Goal: Transaction & Acquisition: Purchase product/service

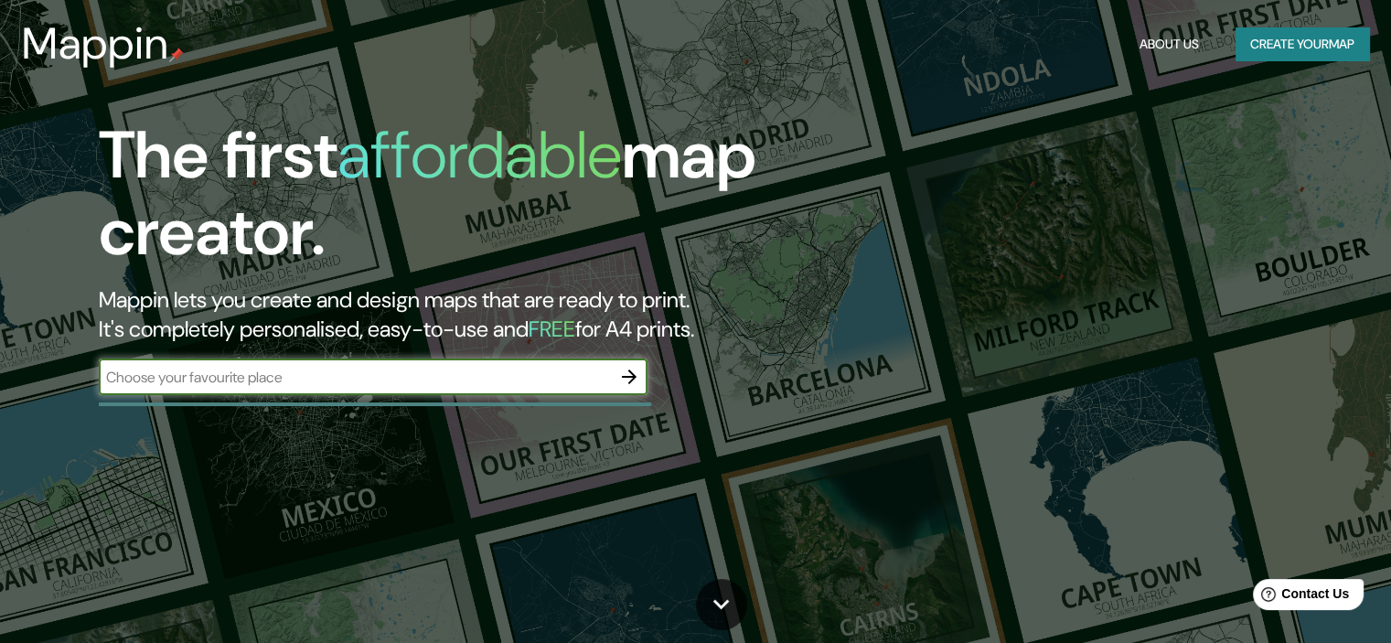
paste input "[PERSON_NAME][STREET_ADDRESS]"
type input "[PERSON_NAME][STREET_ADDRESS]"
click at [626, 372] on icon "button" at bounding box center [629, 377] width 22 height 22
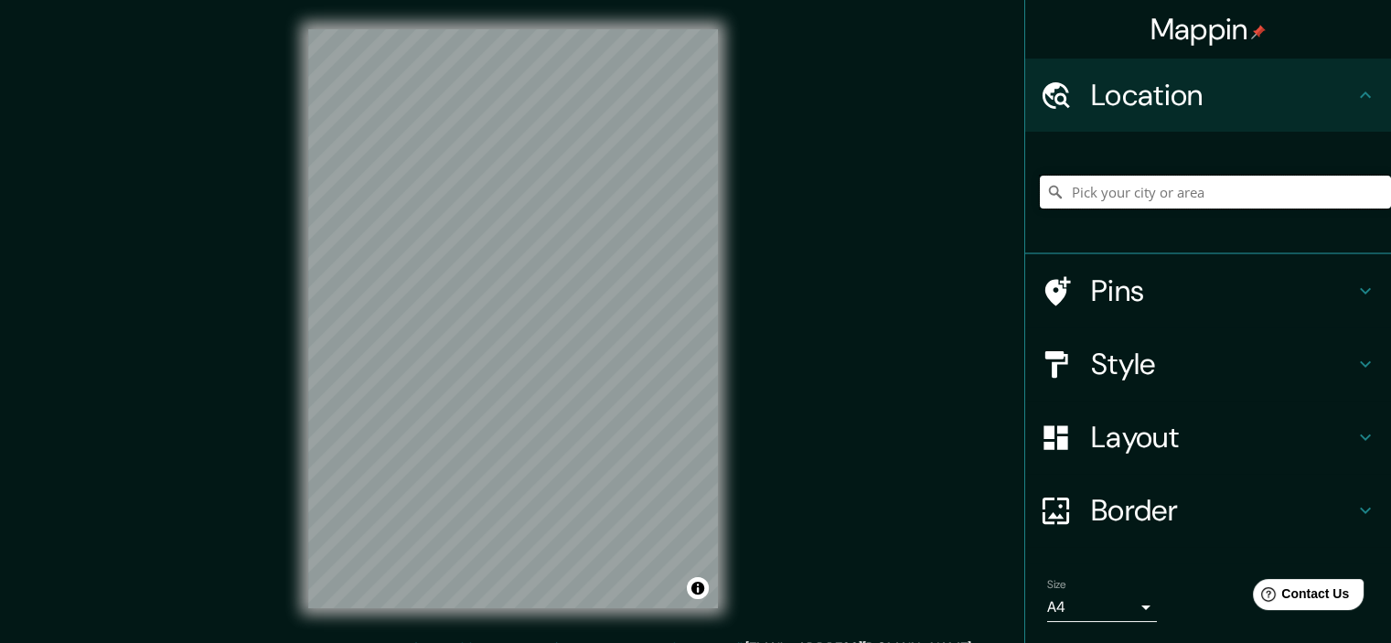
click at [1154, 186] on input "Pick your city or area" at bounding box center [1215, 192] width 351 height 33
paste input "[PERSON_NAME][STREET_ADDRESS]"
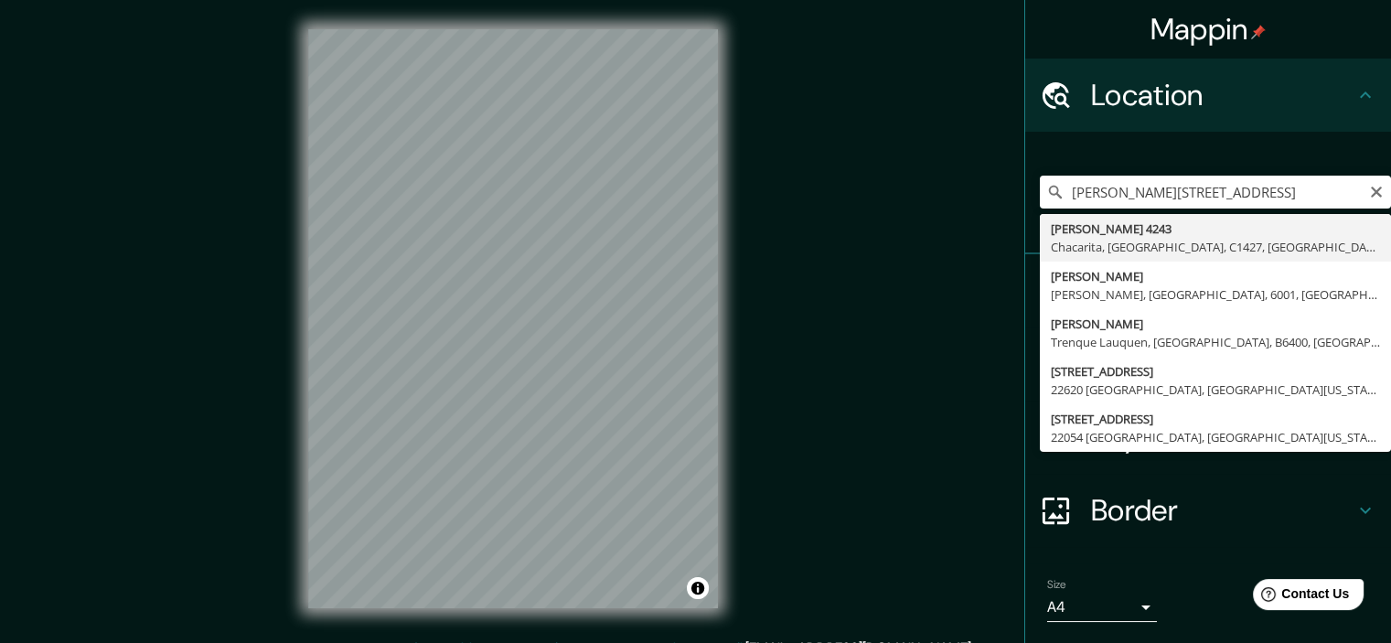
type input "[PERSON_NAME][STREET_ADDRESS]"
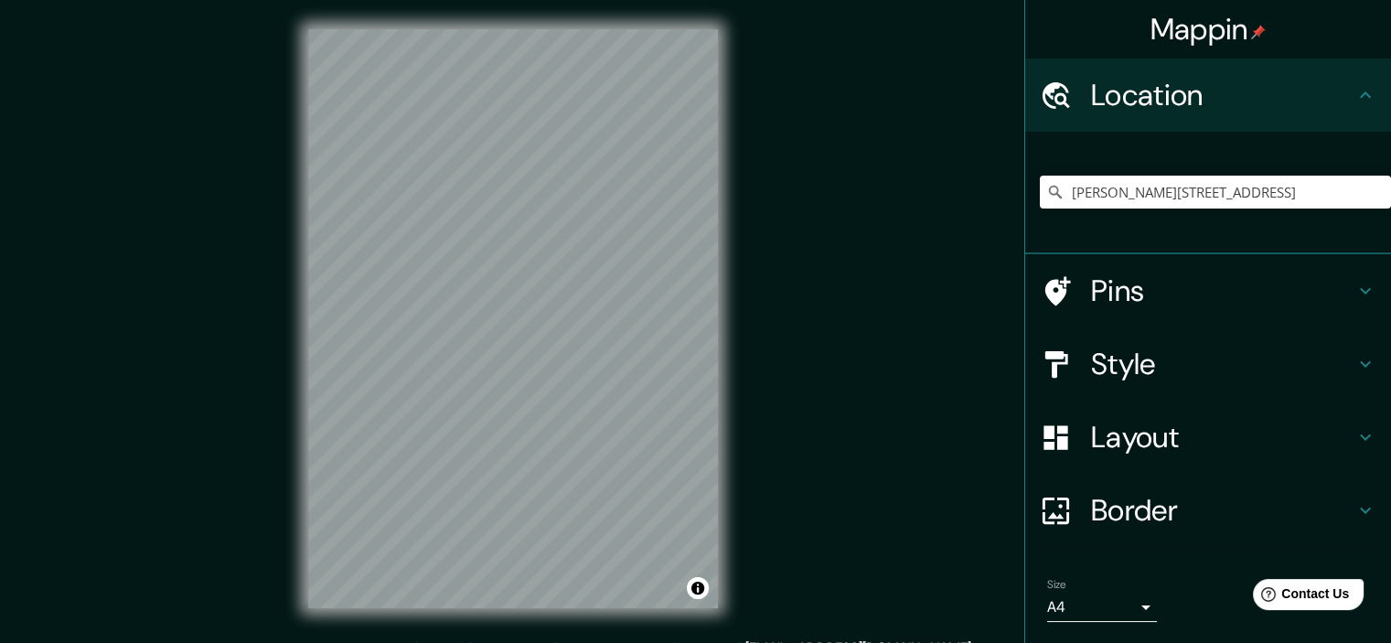
scroll to position [6, 0]
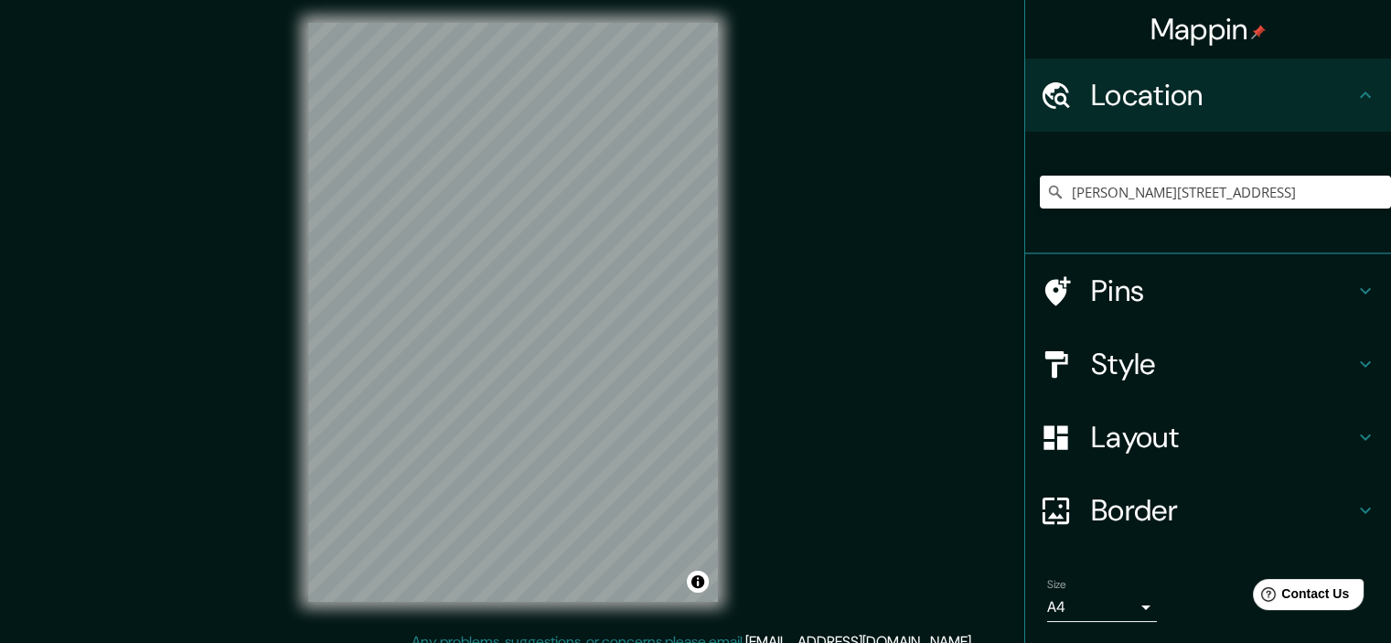
click at [1220, 367] on h4 "Style" at bounding box center [1222, 364] width 263 height 37
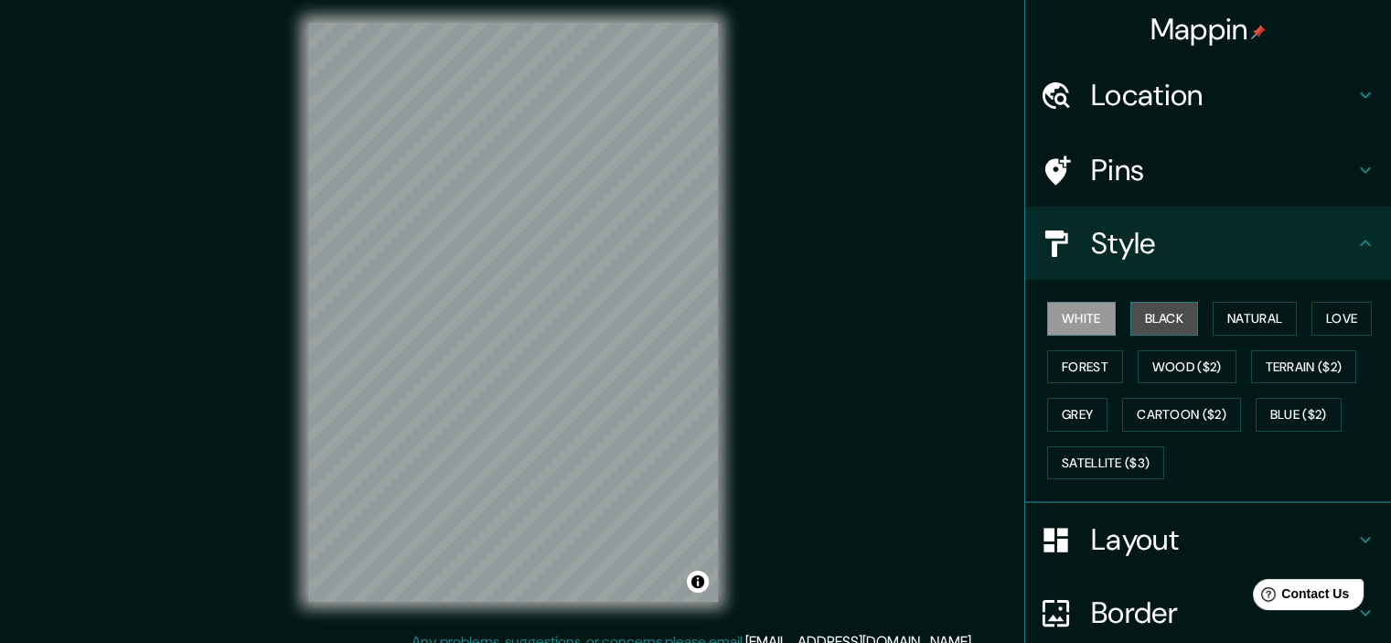
click at [1156, 306] on button "Black" at bounding box center [1165, 319] width 69 height 34
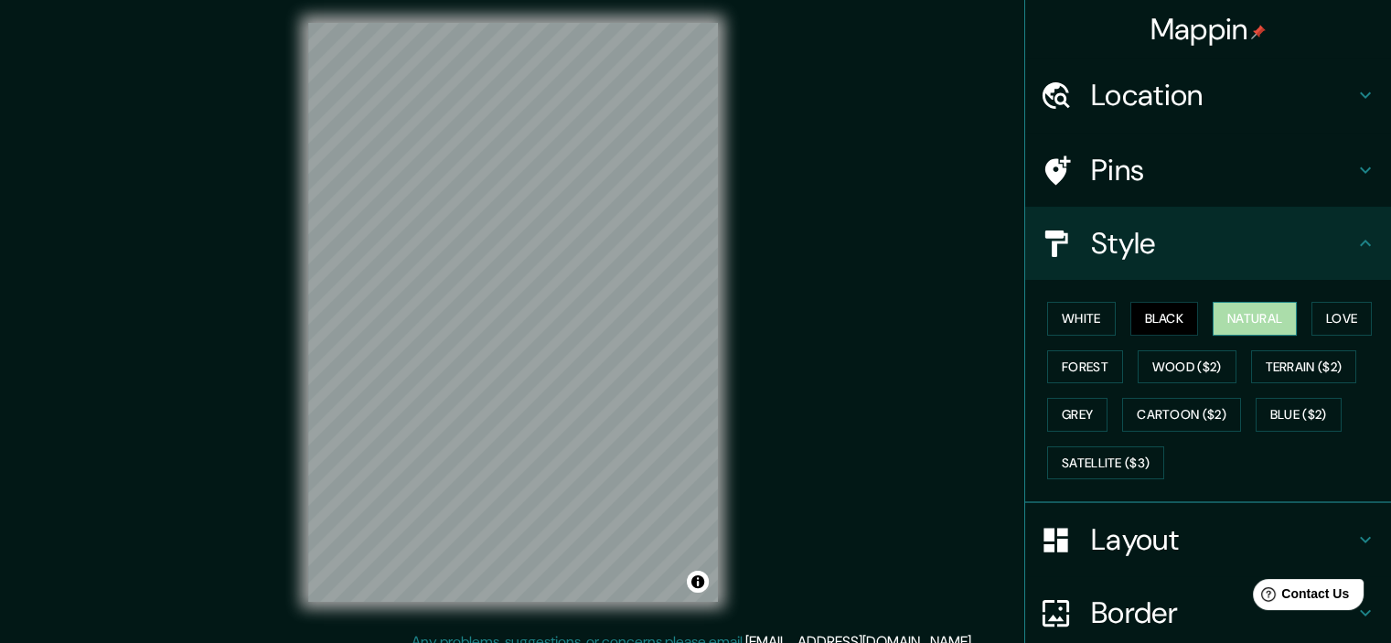
click at [1251, 315] on button "Natural" at bounding box center [1255, 319] width 84 height 34
click at [1350, 313] on button "Love" at bounding box center [1342, 319] width 60 height 34
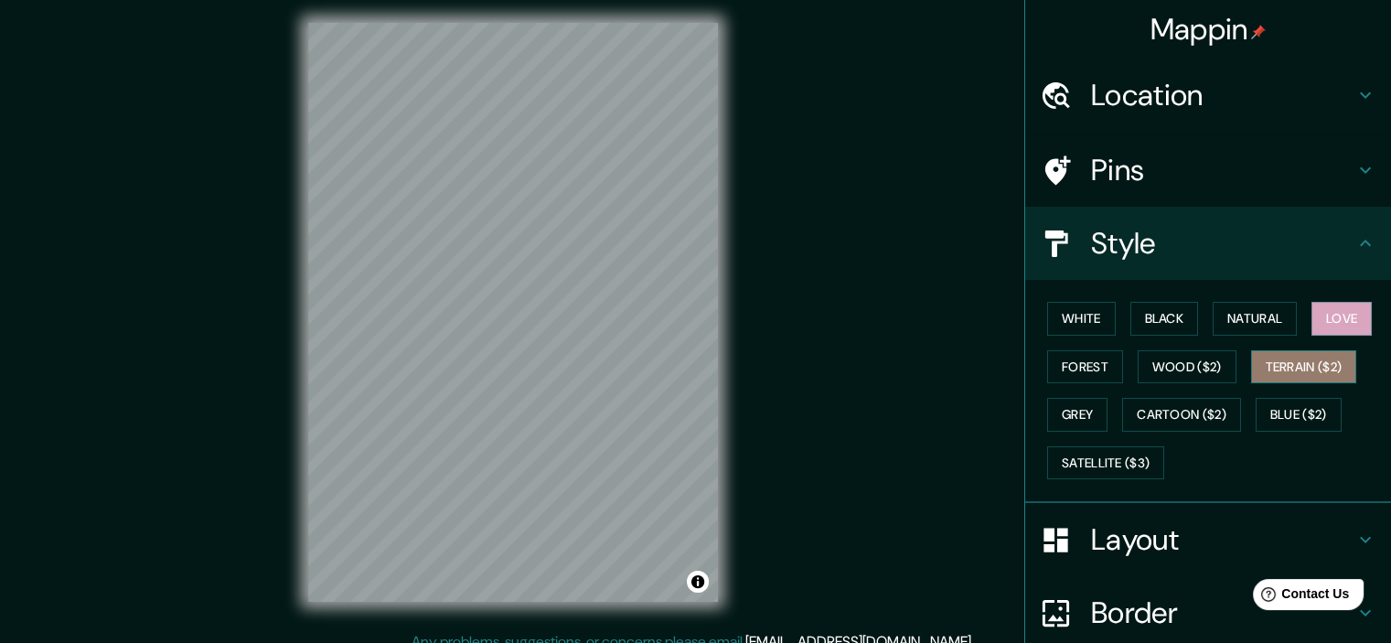
click at [1339, 357] on button "Terrain ($2)" at bounding box center [1304, 367] width 106 height 34
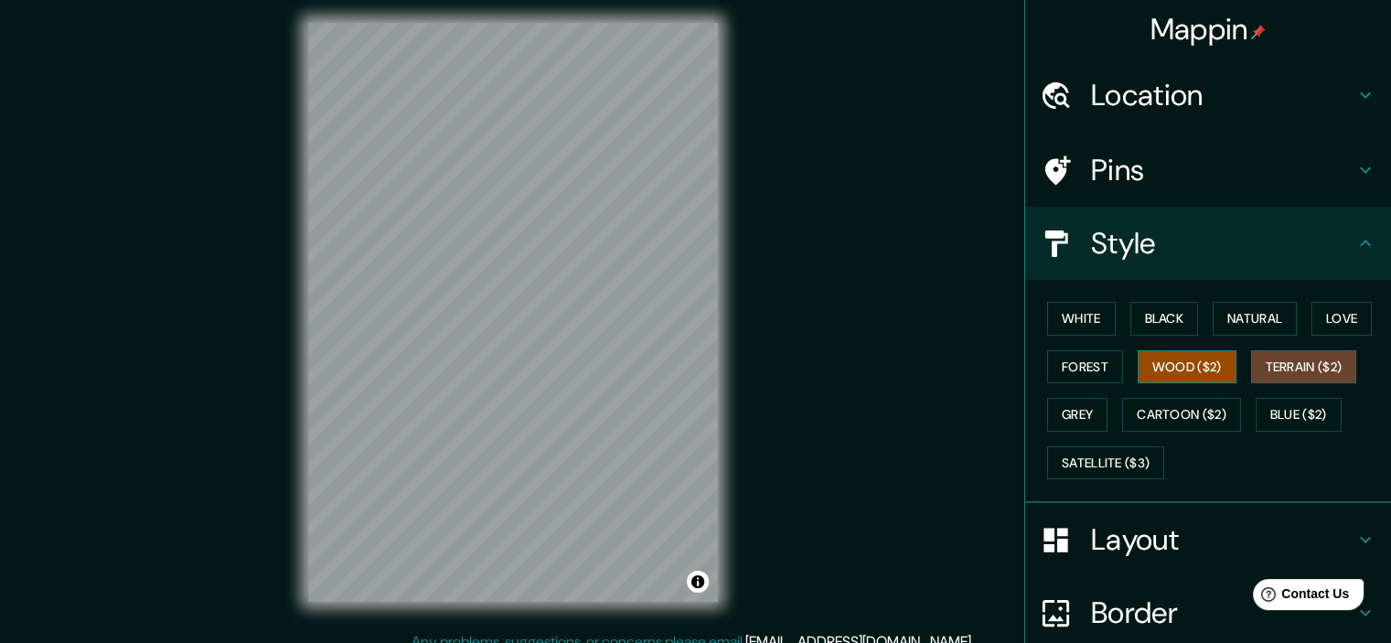
click at [1185, 366] on button "Wood ($2)" at bounding box center [1187, 367] width 99 height 34
click at [1065, 364] on button "Forest" at bounding box center [1085, 367] width 76 height 34
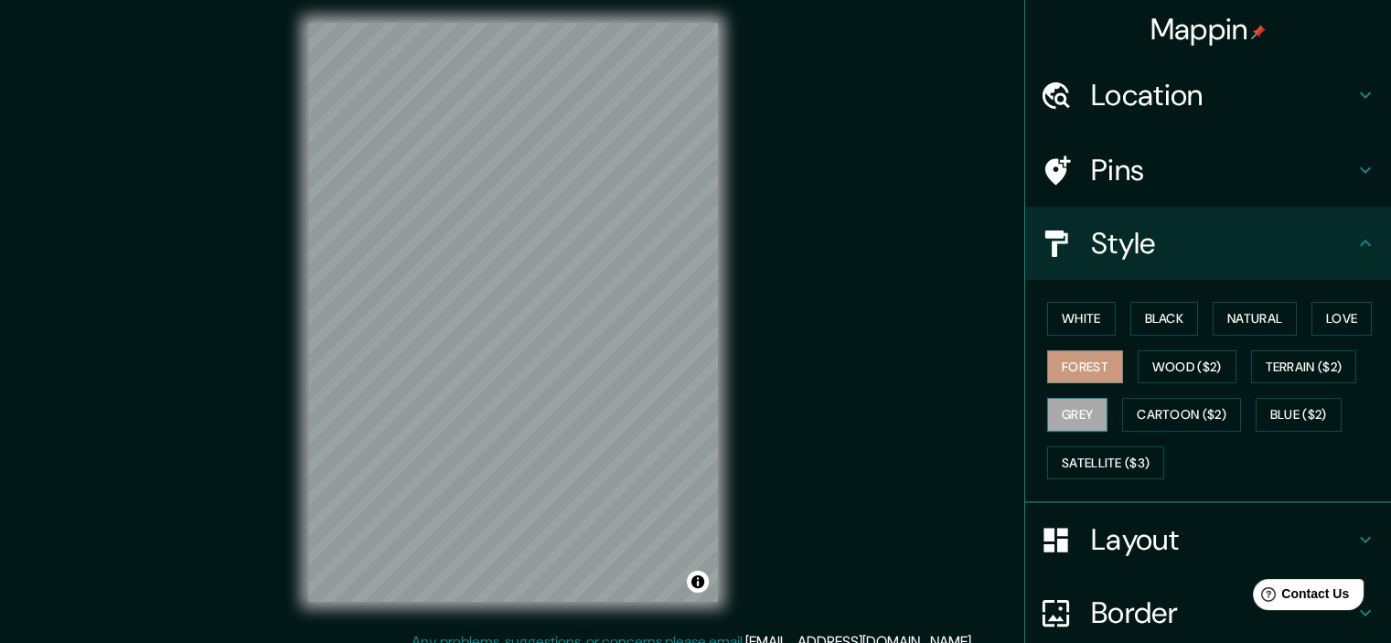
click at [1079, 420] on button "Grey" at bounding box center [1077, 415] width 60 height 34
click at [1063, 317] on button "White" at bounding box center [1081, 319] width 69 height 34
click at [1076, 407] on button "Grey" at bounding box center [1077, 415] width 60 height 34
click at [1077, 365] on button "Forest" at bounding box center [1085, 367] width 76 height 34
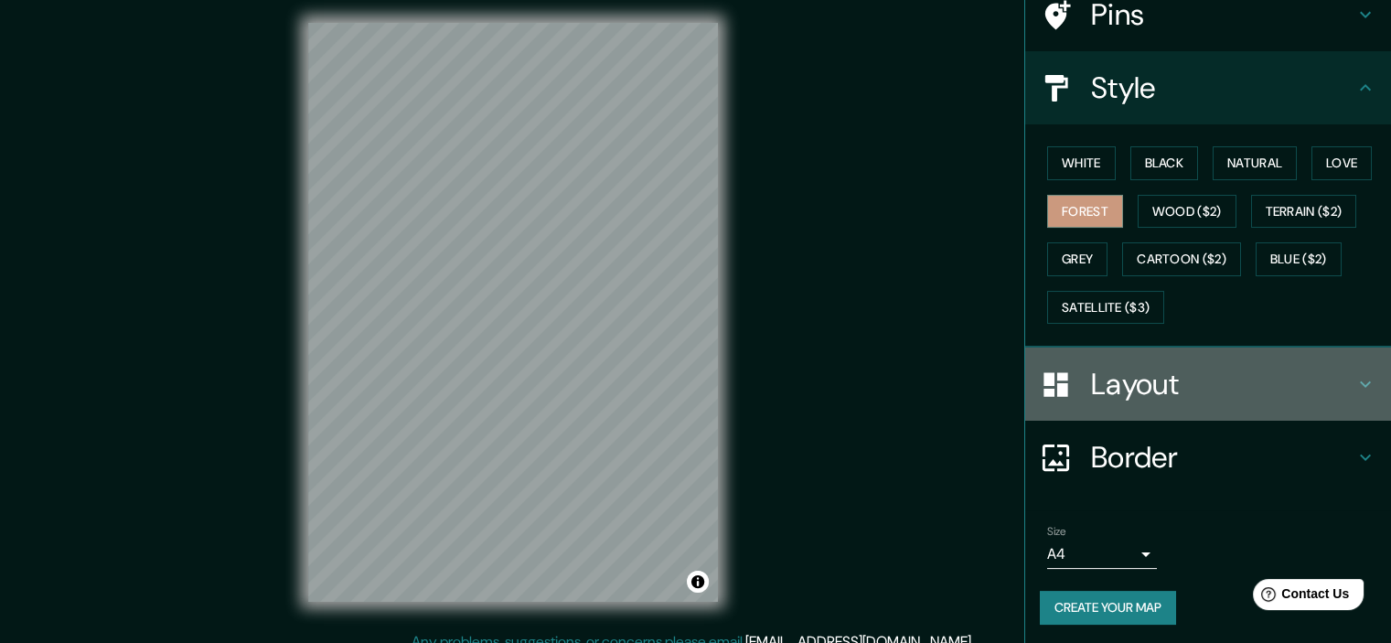
click at [1153, 370] on h4 "Layout" at bounding box center [1222, 384] width 263 height 37
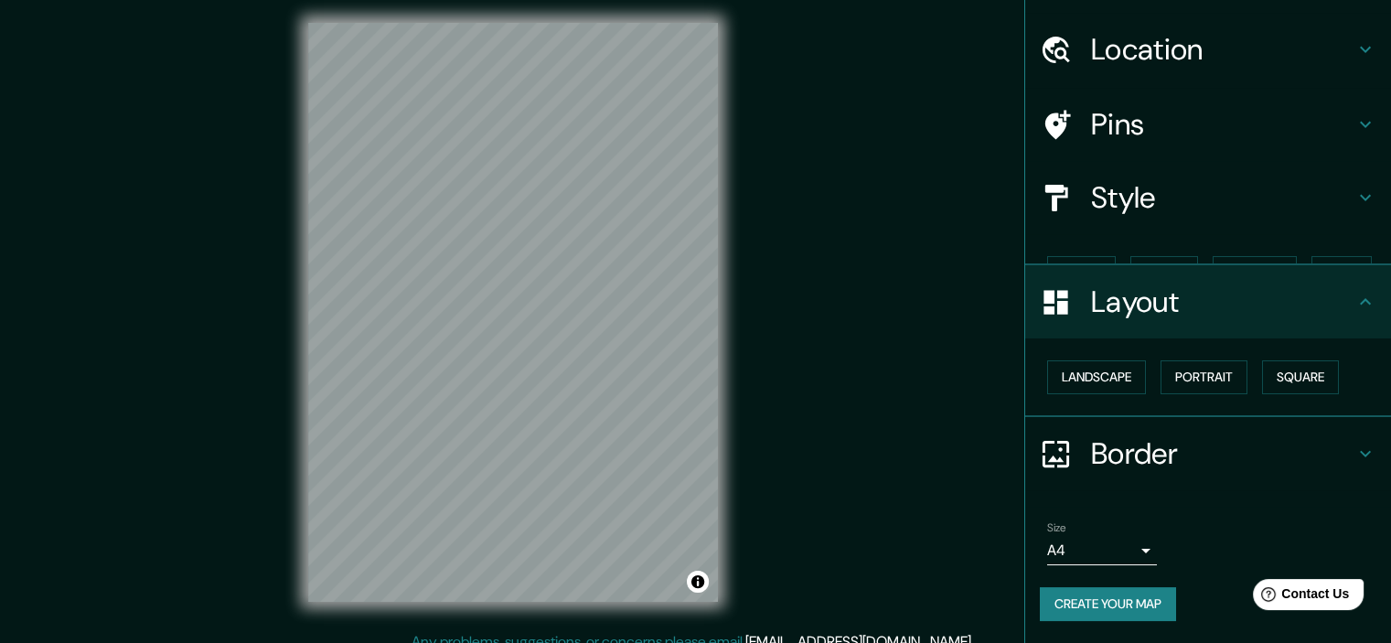
scroll to position [13, 0]
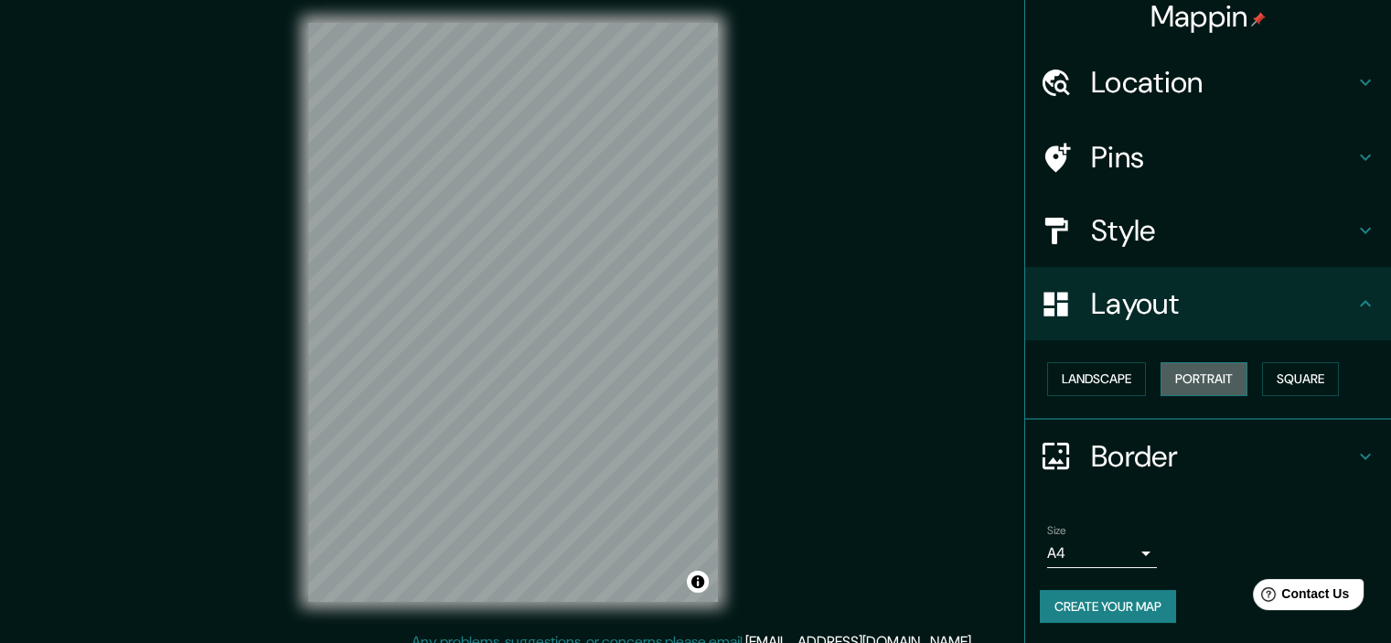
click at [1185, 380] on button "Portrait" at bounding box center [1204, 379] width 87 height 34
click at [1101, 379] on button "Landscape" at bounding box center [1096, 379] width 99 height 34
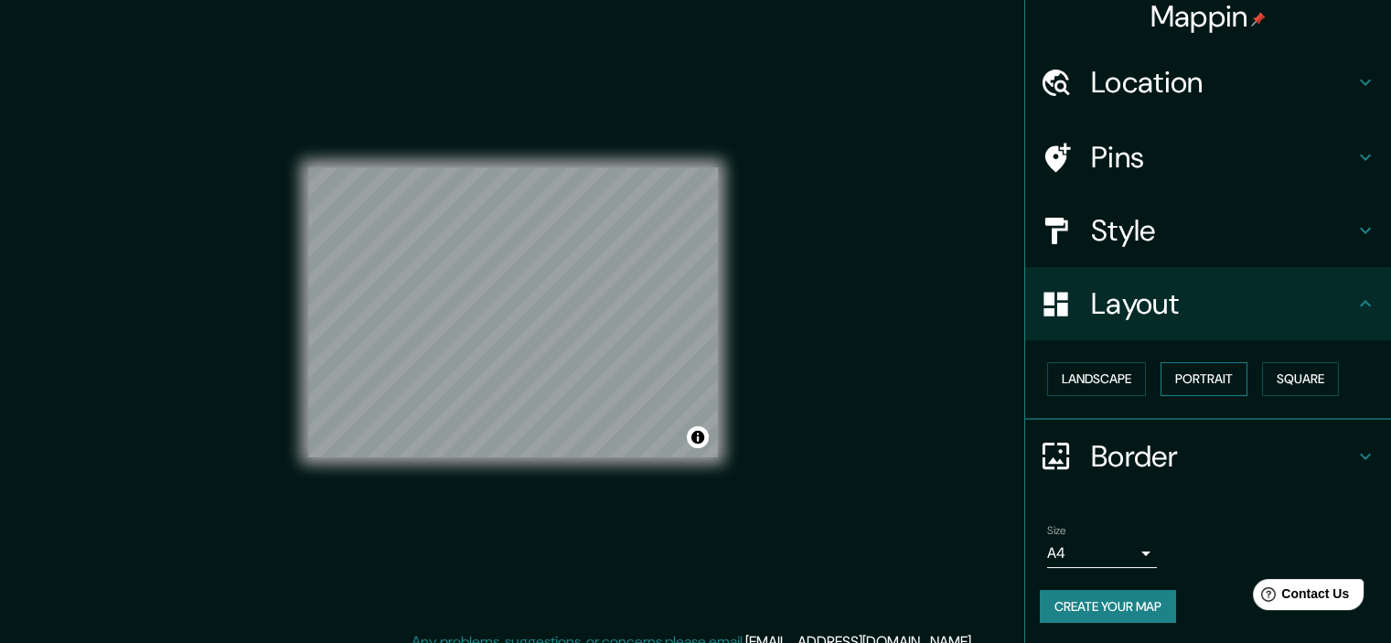
click at [1207, 380] on button "Portrait" at bounding box center [1204, 379] width 87 height 34
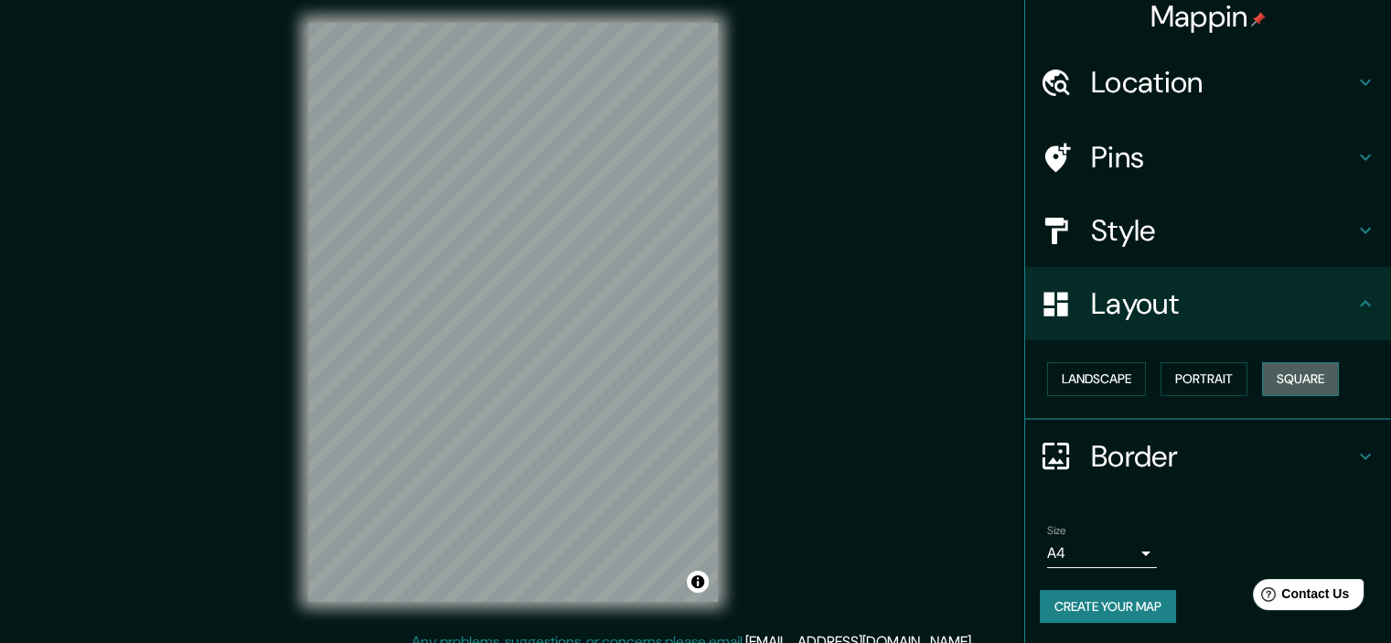
click at [1285, 381] on button "Square" at bounding box center [1300, 379] width 77 height 34
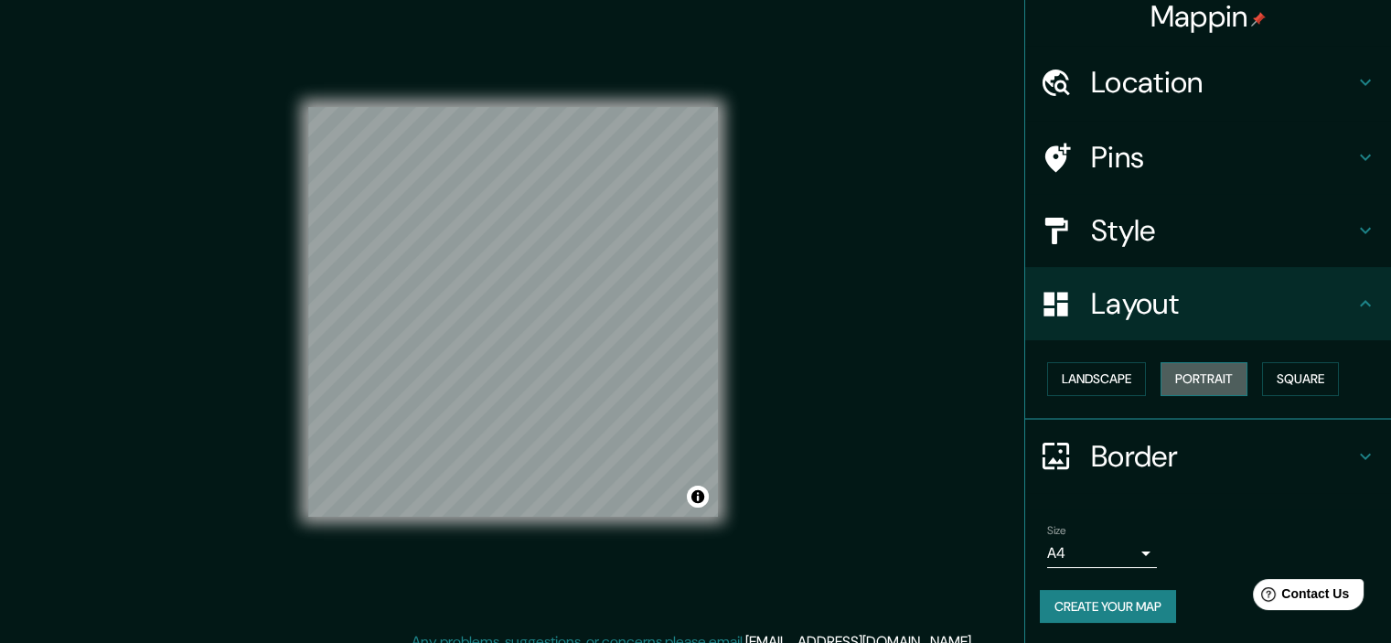
click at [1213, 383] on button "Portrait" at bounding box center [1204, 379] width 87 height 34
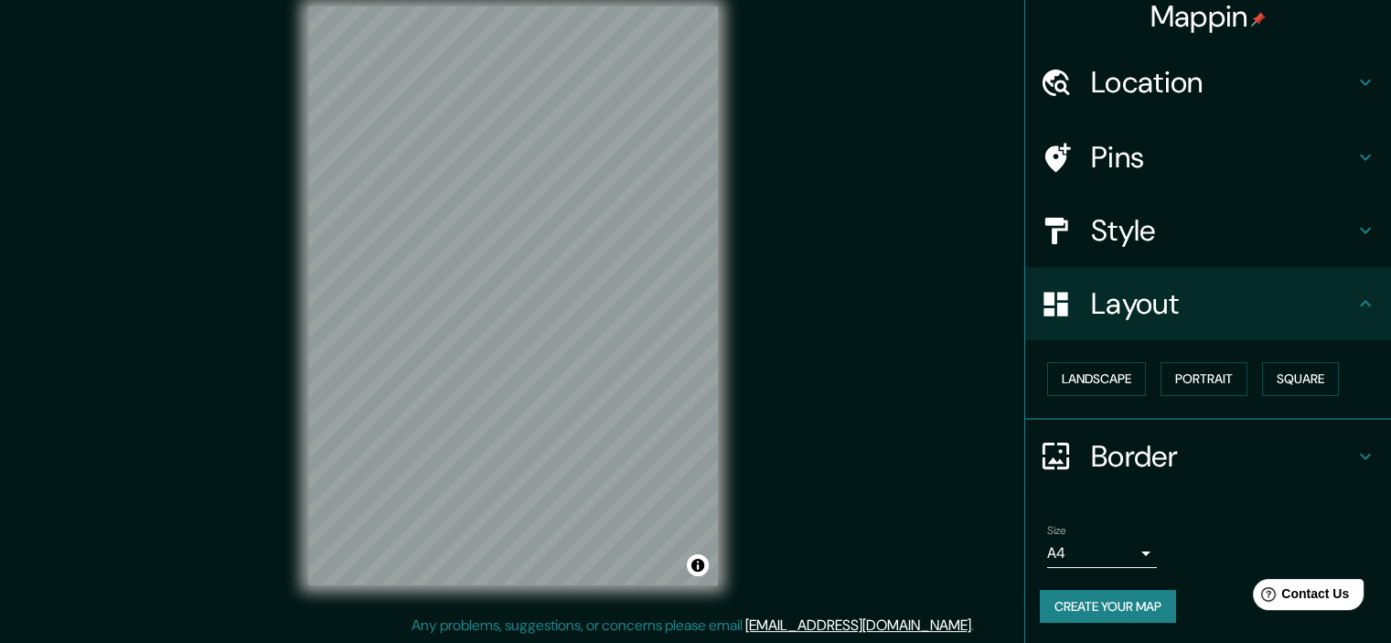
click at [1119, 607] on button "Create your map" at bounding box center [1108, 607] width 136 height 34
click at [1102, 600] on button "Create your map" at bounding box center [1108, 607] width 136 height 34
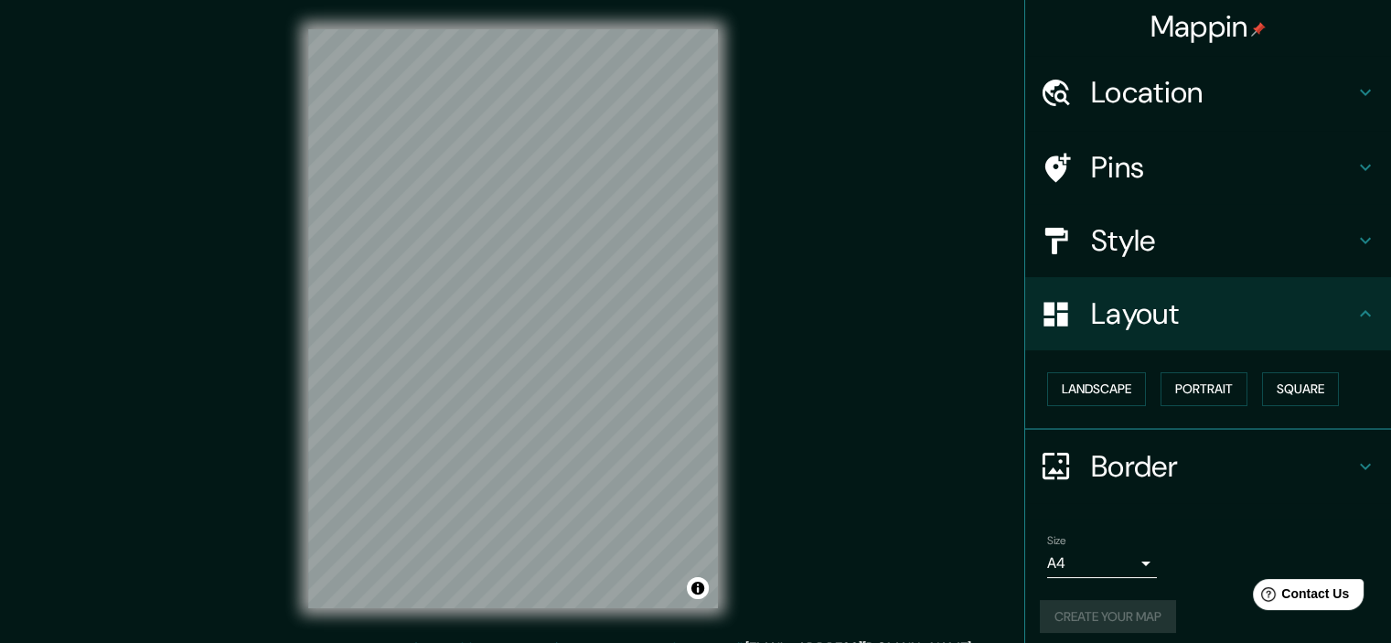
scroll to position [0, 0]
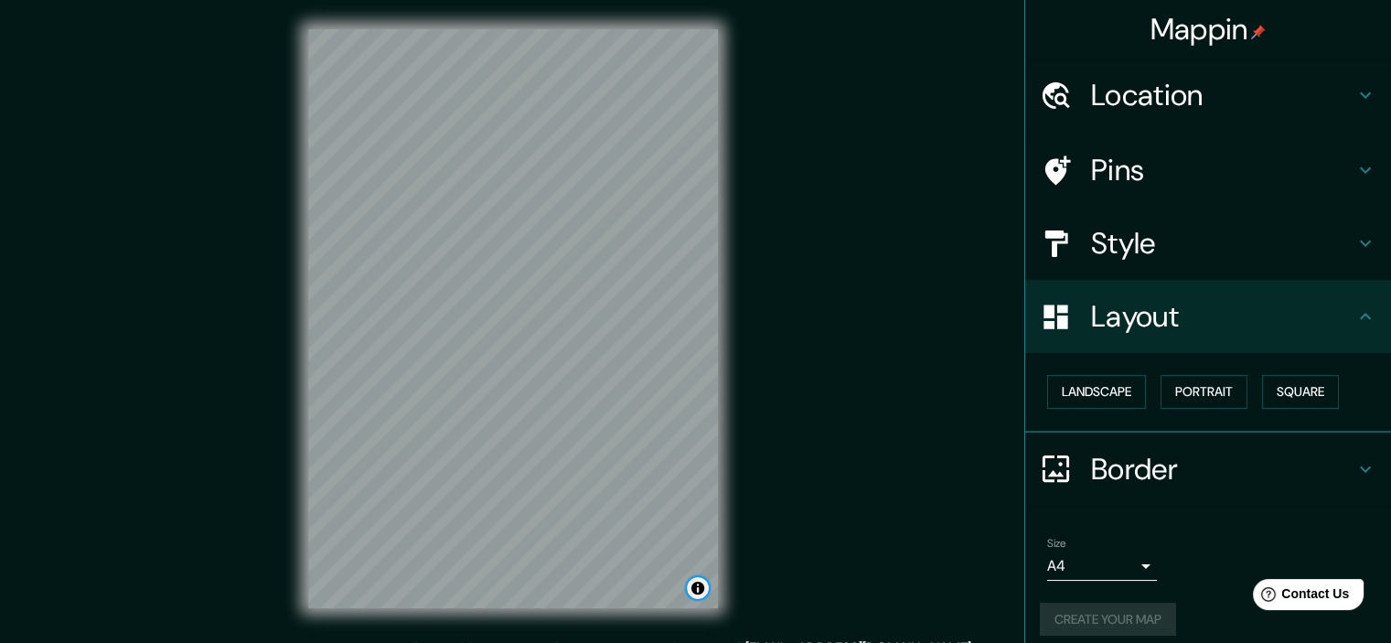
click at [698, 594] on button "Toggle attribution" at bounding box center [698, 588] width 22 height 22
click at [697, 592] on button "Toggle attribution" at bounding box center [698, 588] width 22 height 22
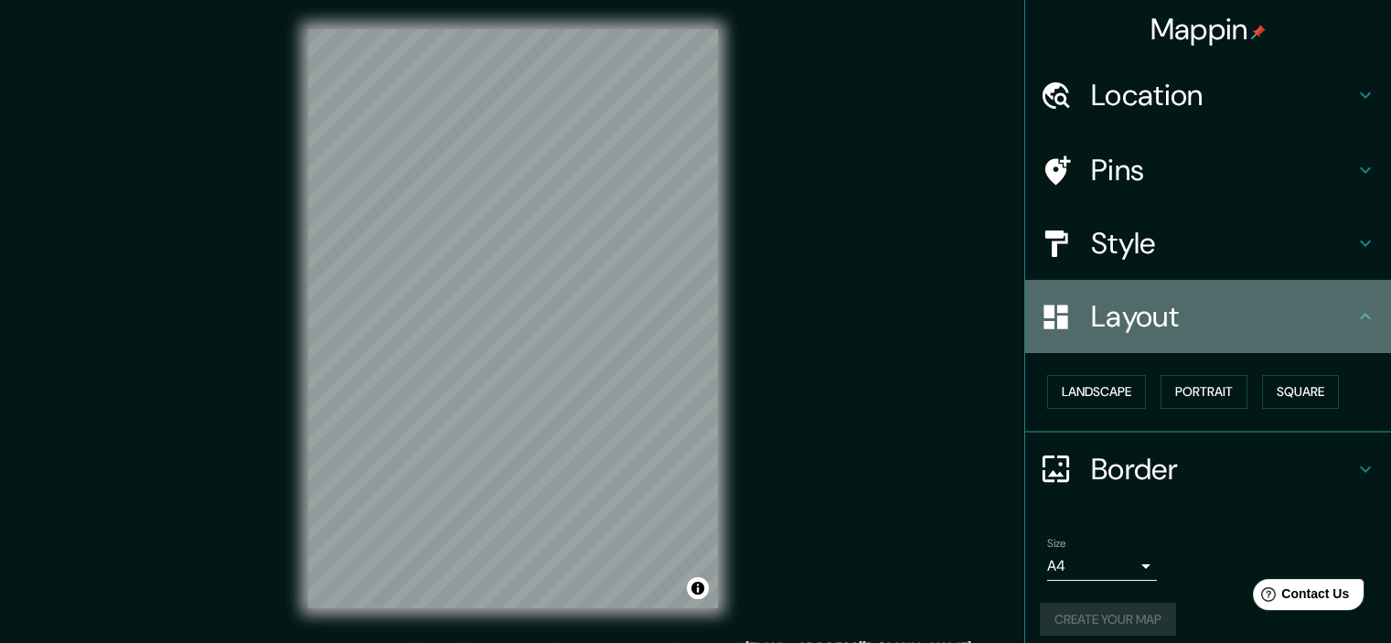
click at [1345, 299] on div "Layout" at bounding box center [1208, 316] width 366 height 73
click at [1362, 316] on div "Layout" at bounding box center [1208, 316] width 366 height 73
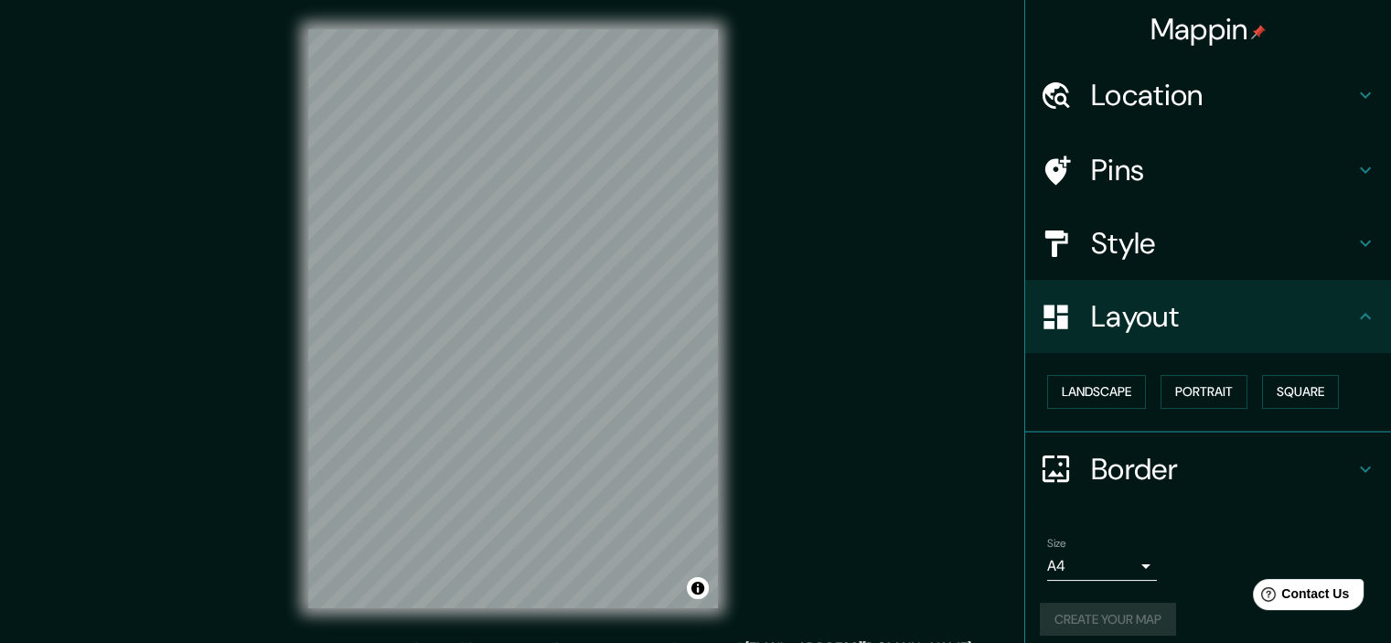
click at [1360, 466] on icon at bounding box center [1365, 469] width 11 height 6
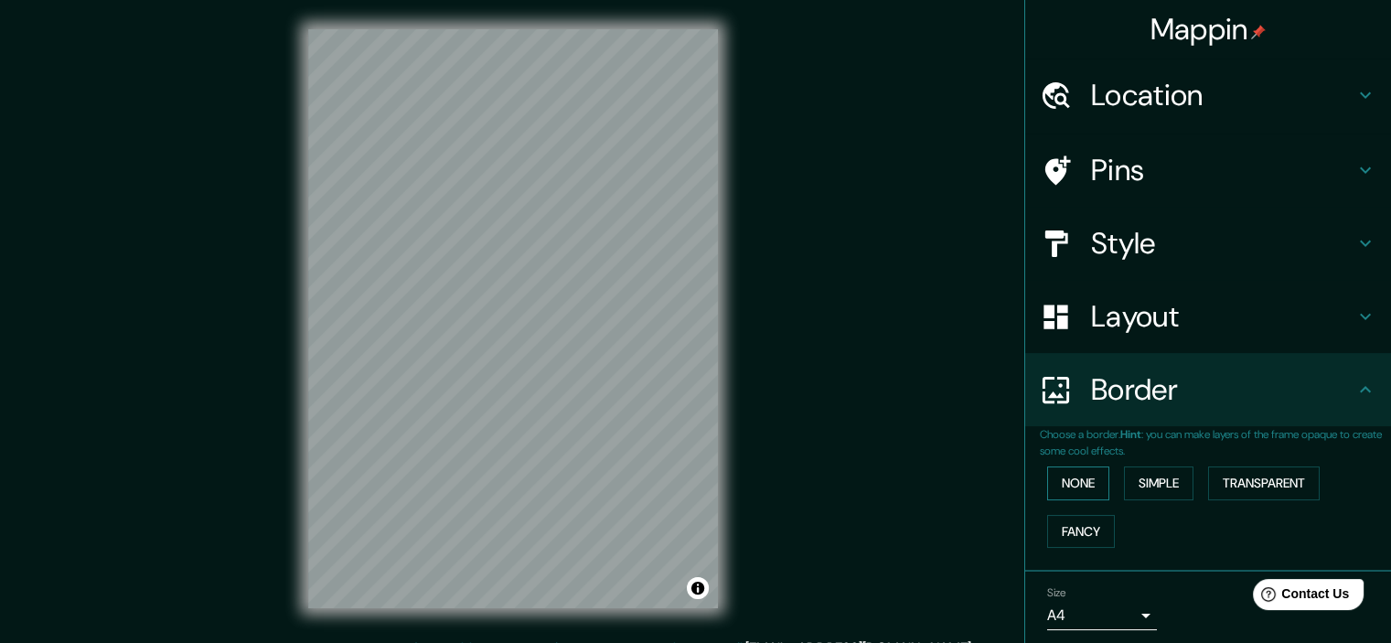
click at [1070, 475] on button "None" at bounding box center [1078, 484] width 62 height 34
click at [1142, 479] on button "Simple" at bounding box center [1159, 484] width 70 height 34
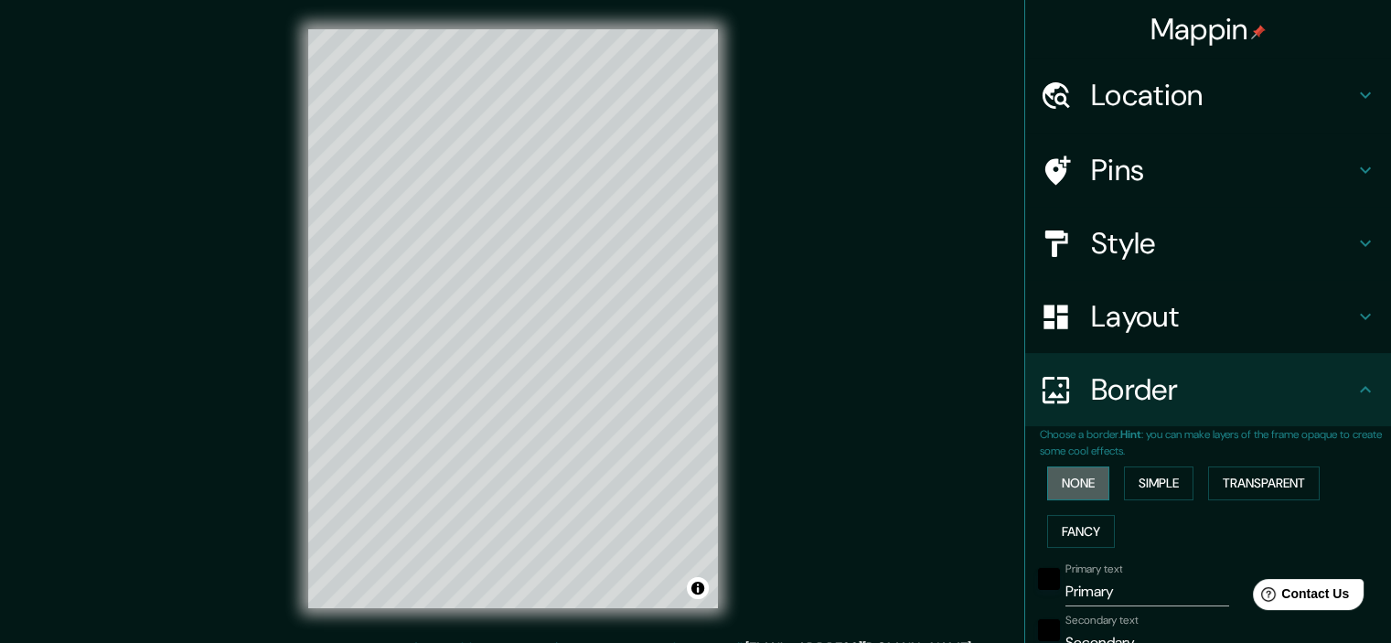
click at [1085, 484] on button "None" at bounding box center [1078, 484] width 62 height 34
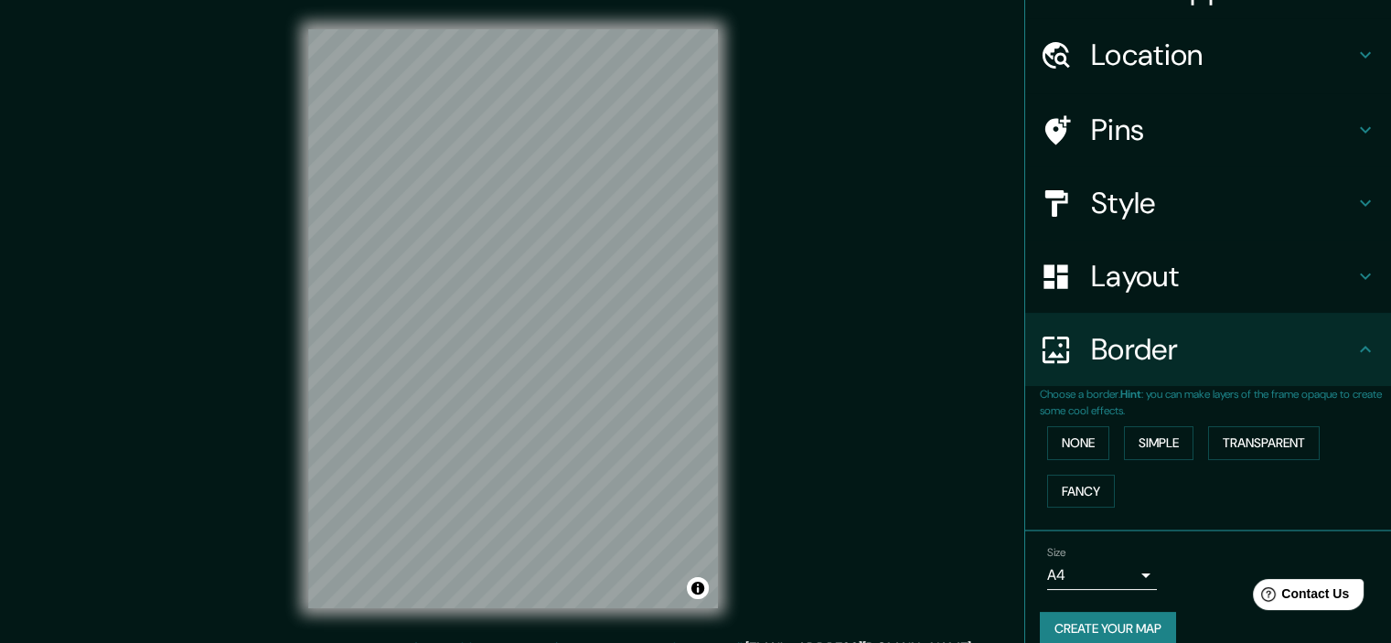
scroll to position [62, 0]
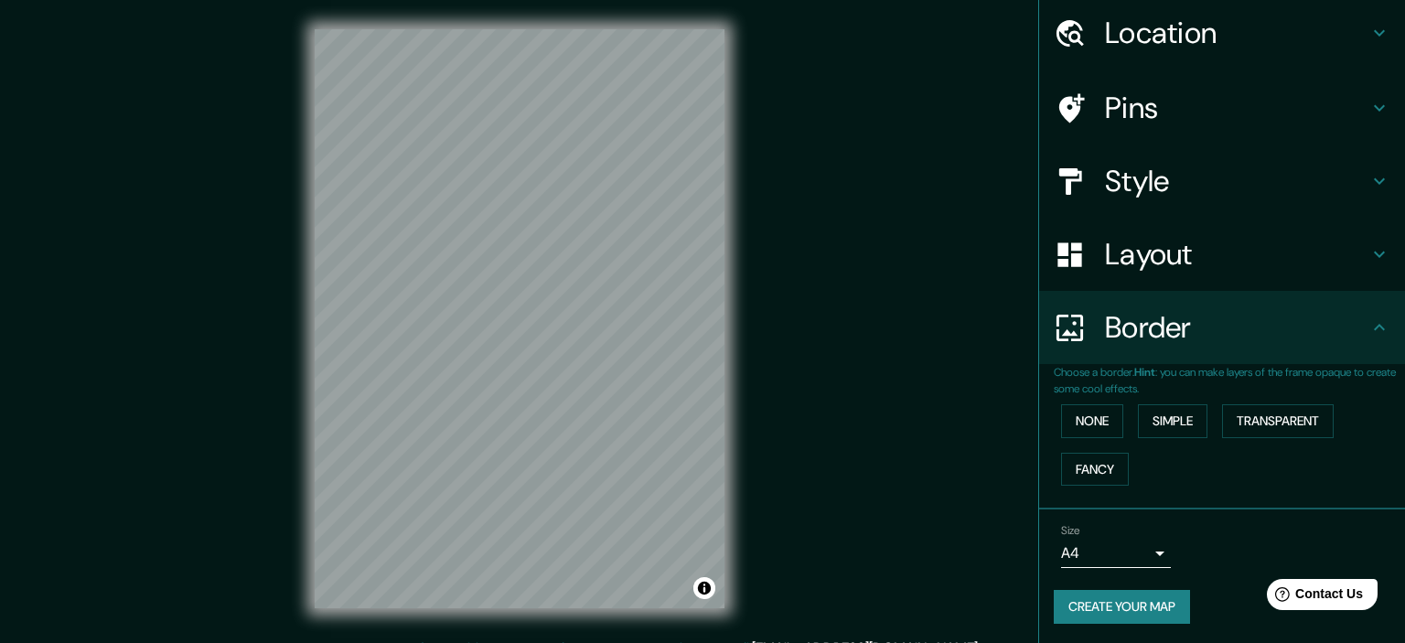
click at [1131, 556] on body "Mappin Location [PERSON_NAME][STREET_ADDRESS] Pins Style Layout Border Choose a…" at bounding box center [702, 321] width 1405 height 643
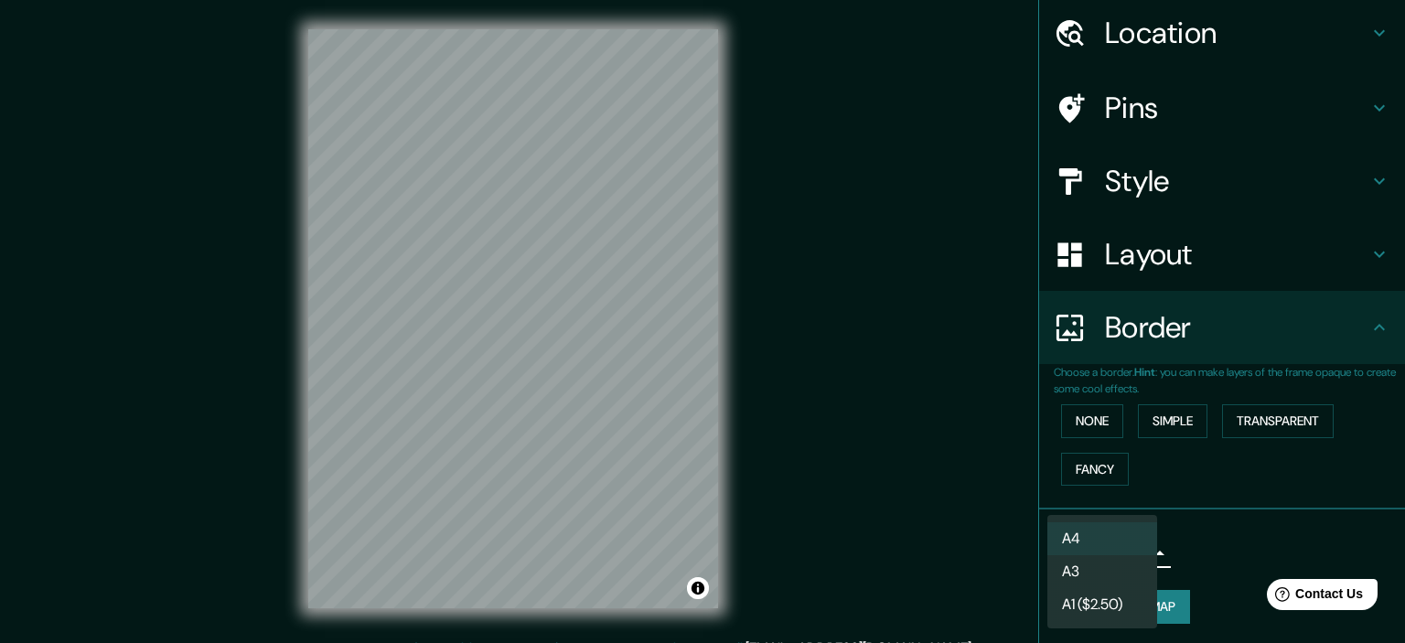
click at [1121, 532] on li "A4" at bounding box center [1102, 538] width 110 height 33
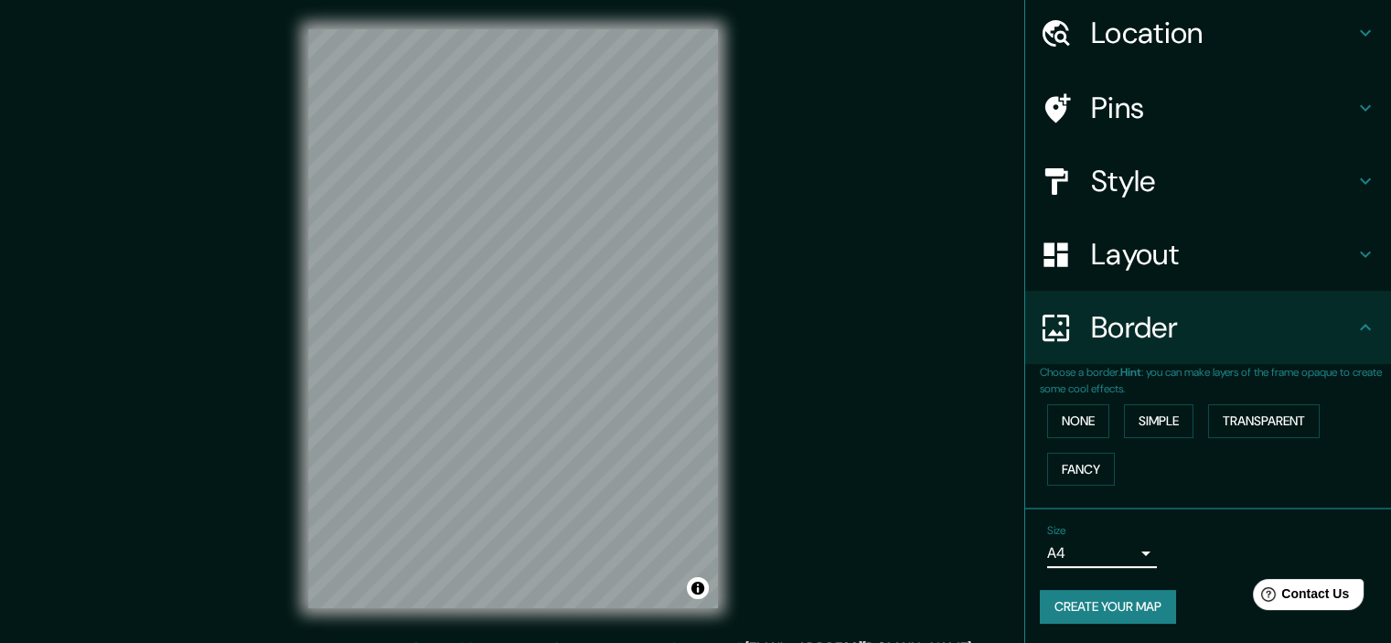
click at [1132, 602] on button "Create your map" at bounding box center [1108, 607] width 136 height 34
